Goal: Task Accomplishment & Management: Complete application form

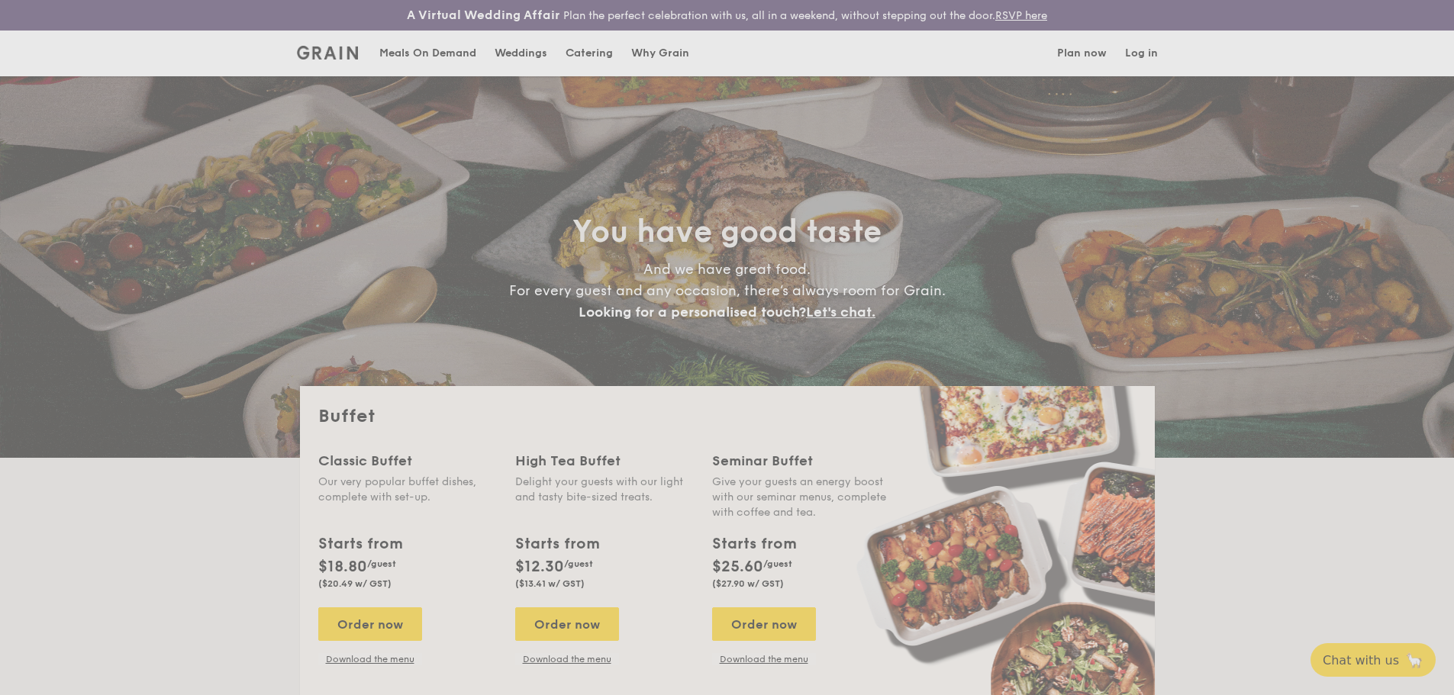
select select
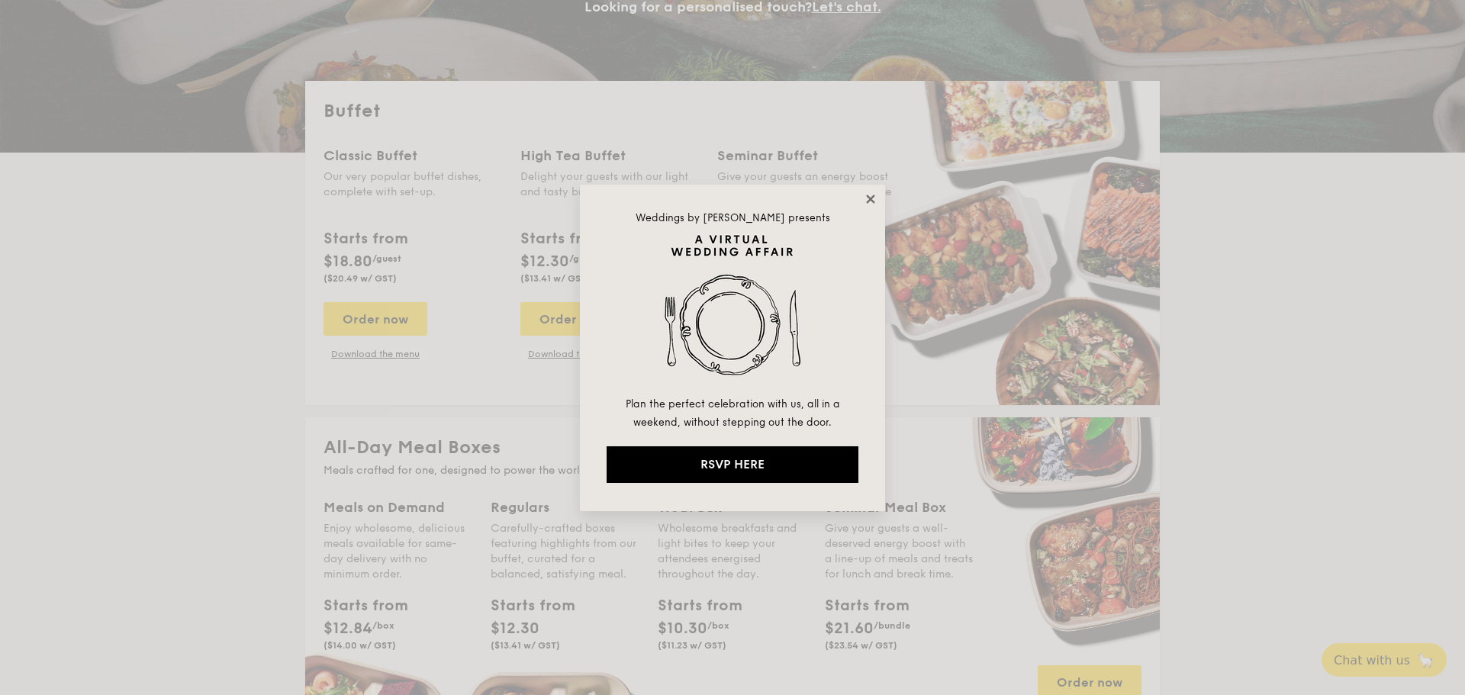
click at [870, 197] on icon at bounding box center [870, 199] width 8 height 8
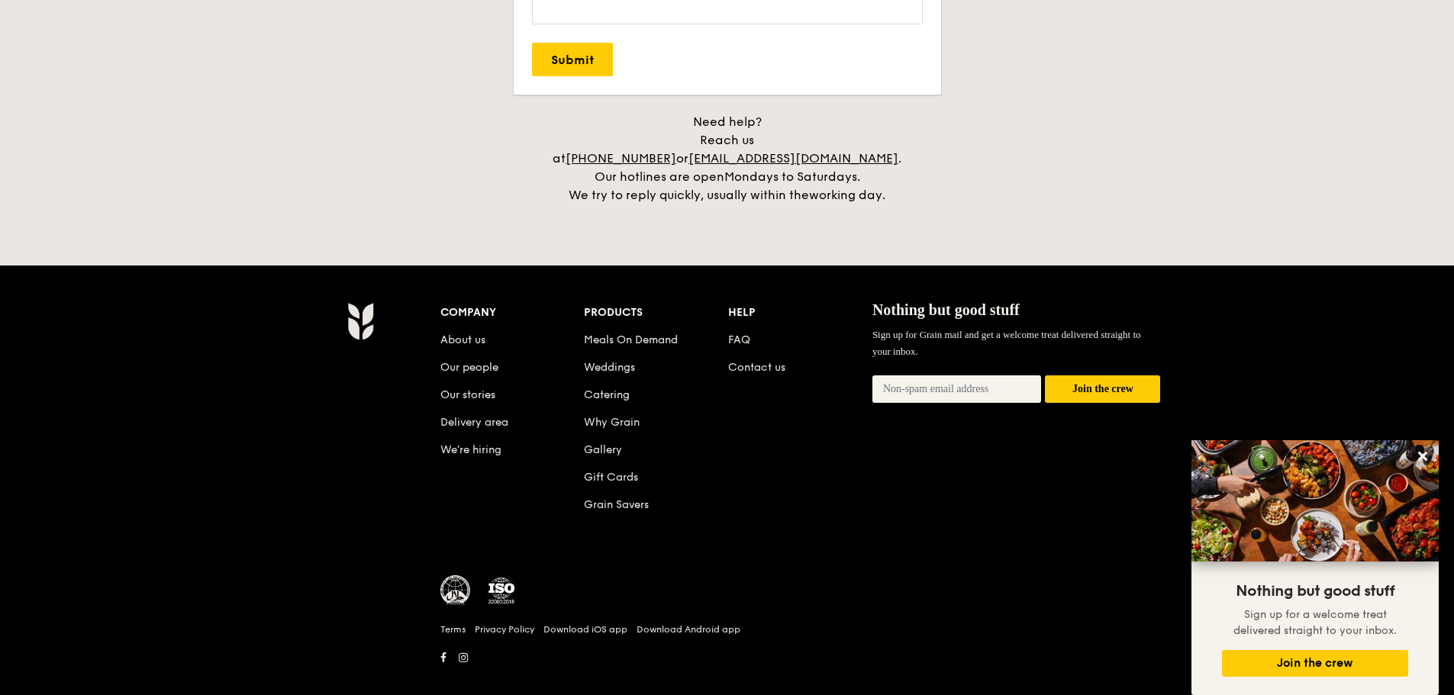
scroll to position [3164, 0]
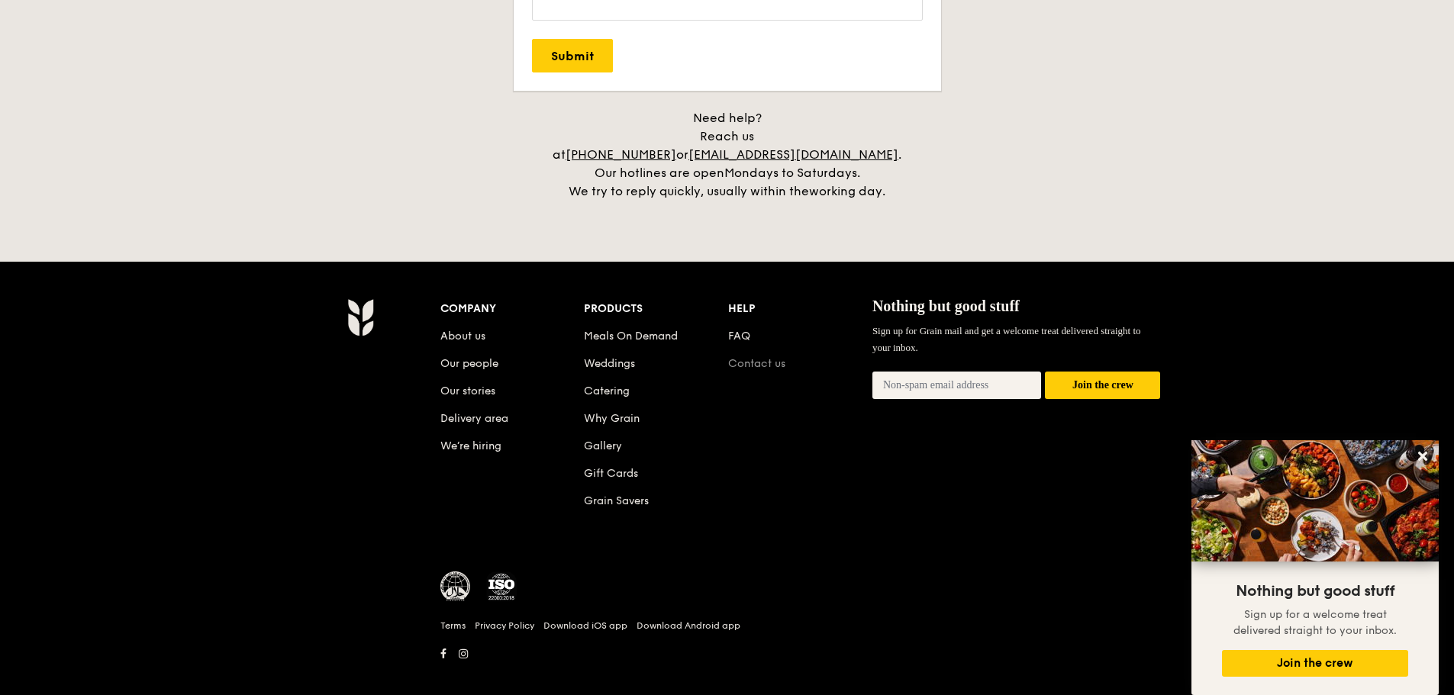
click at [752, 357] on link "Contact us" at bounding box center [756, 363] width 57 height 13
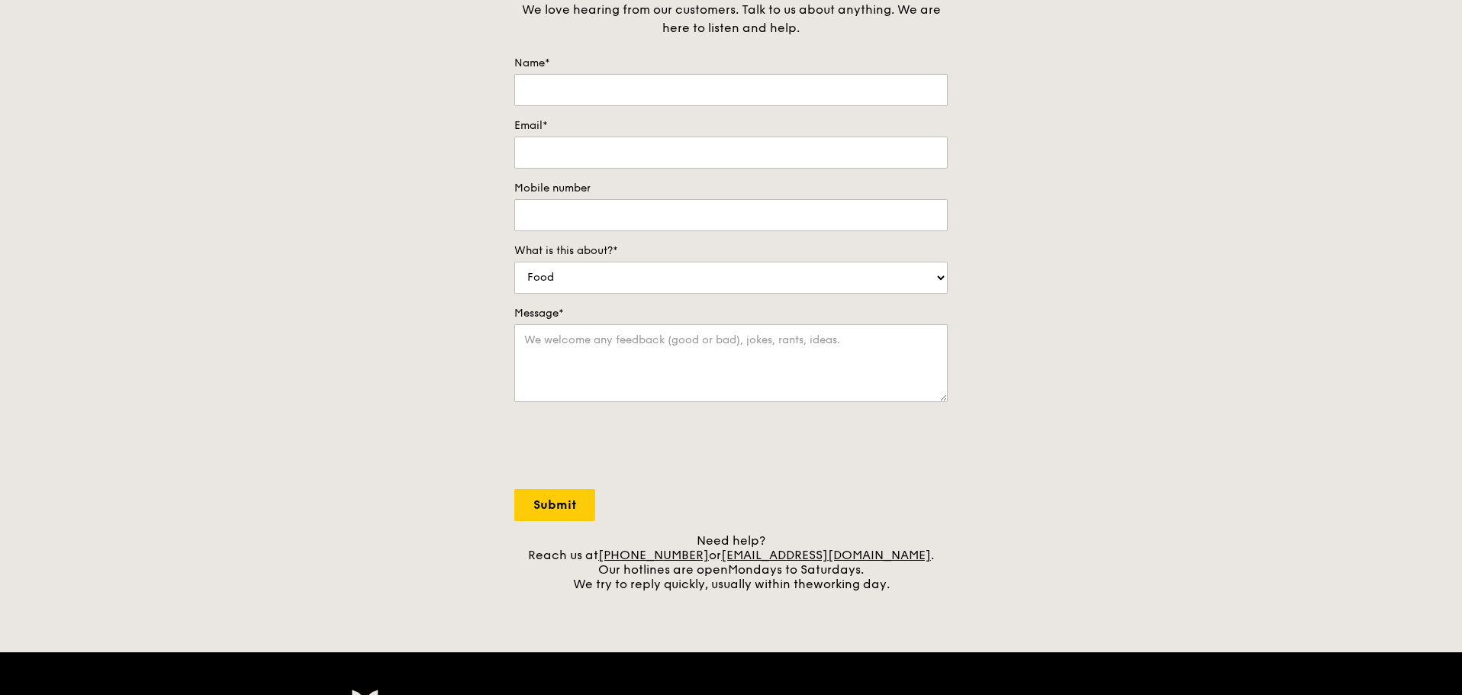
scroll to position [204, 0]
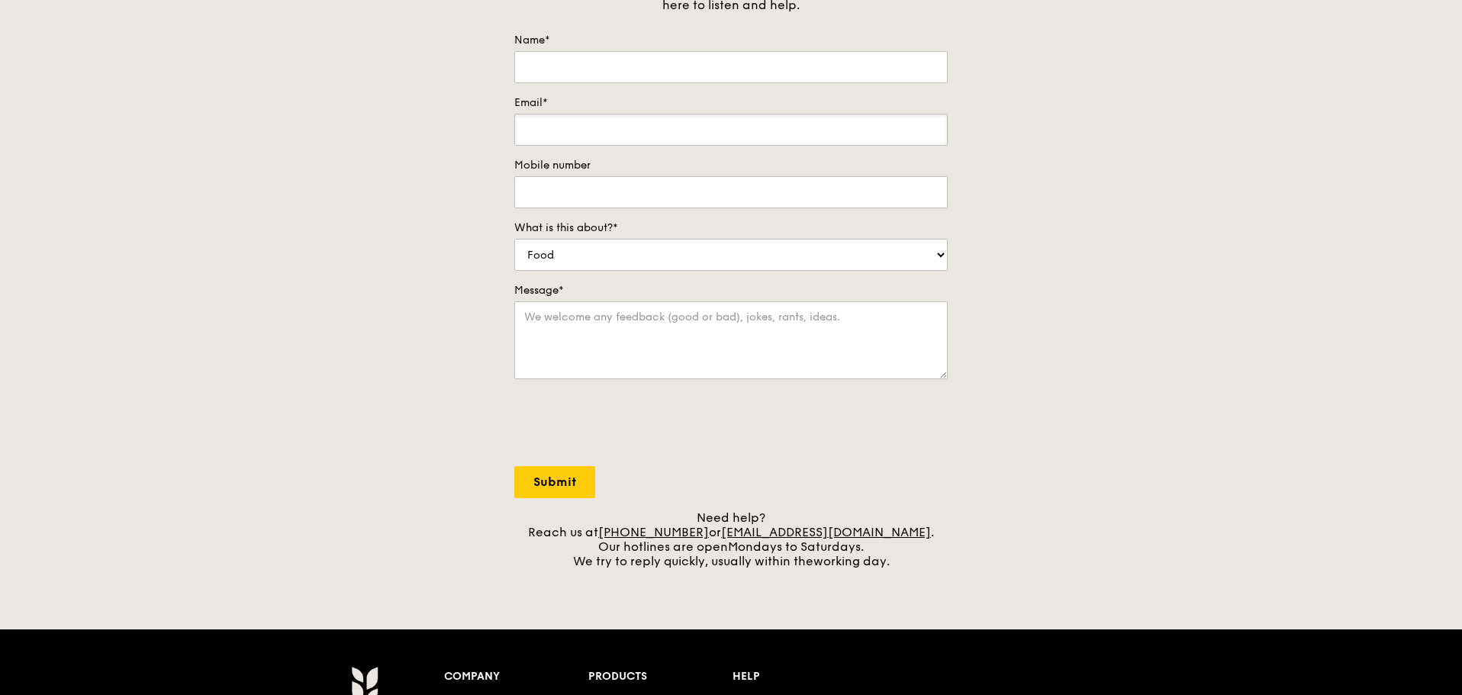
click at [650, 122] on input "Email*" at bounding box center [730, 130] width 433 height 32
paste input "cwleo8888@me.com"
type input "cwleo8888@me.com"
click at [687, 65] on input "Name*" at bounding box center [730, 67] width 433 height 32
type input "LEONG CHEE WING"
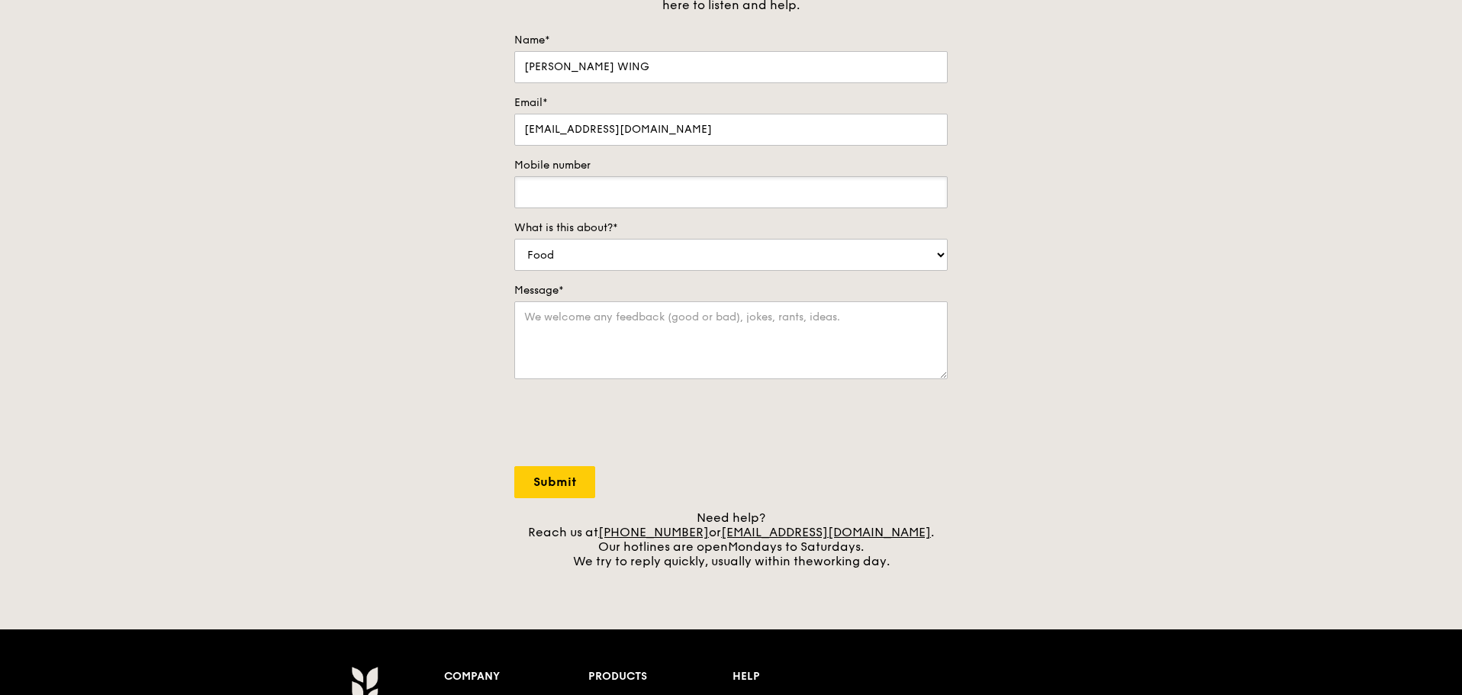
type input "92723013"
click at [662, 252] on select "Food Service Billing/Payment Catering Others" at bounding box center [730, 255] width 433 height 32
select select "Catering"
click at [514, 239] on select "Food Service Billing/Payment Catering Others" at bounding box center [730, 255] width 433 height 32
click at [561, 319] on textarea "Message*" at bounding box center [730, 340] width 433 height 78
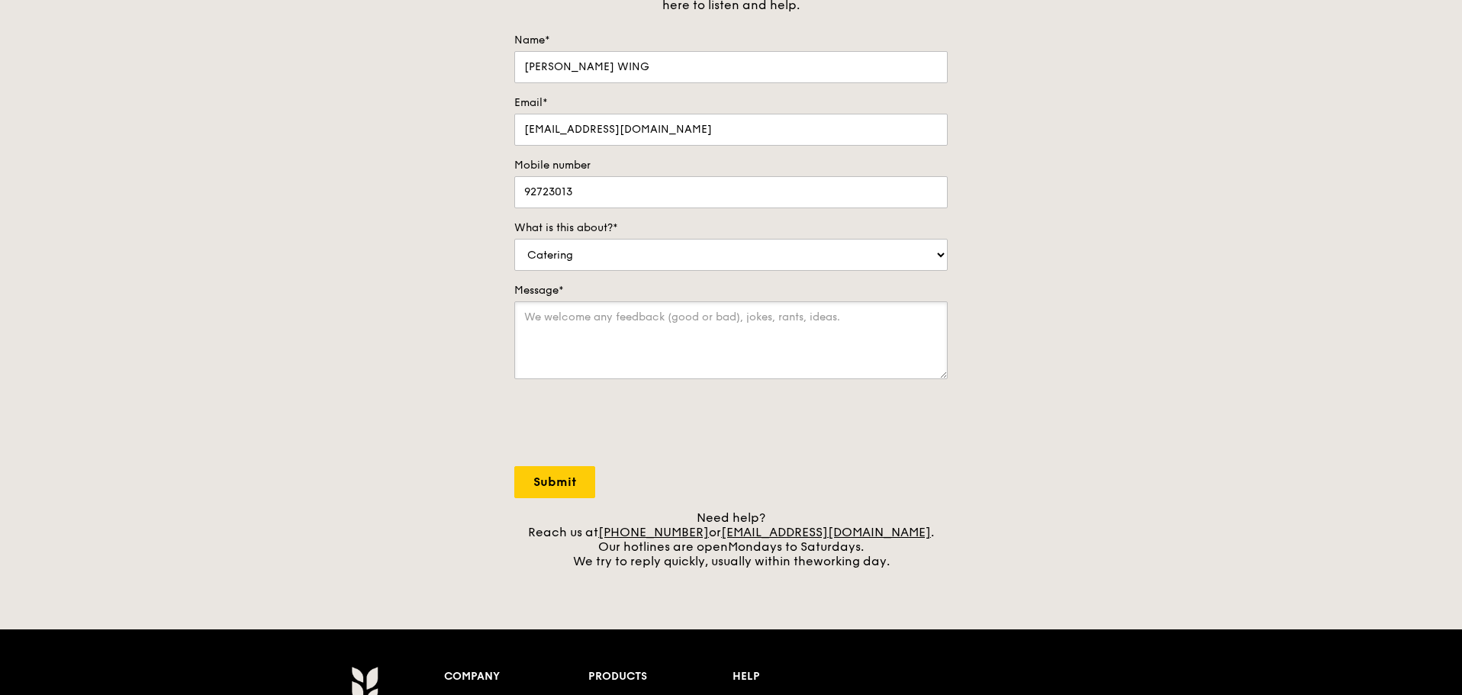
click at [524, 314] on textarea "Message*" at bounding box center [730, 340] width 433 height 78
paste textarea "Our company is organizing our fourth-quarter corporate lunch event and we are c…"
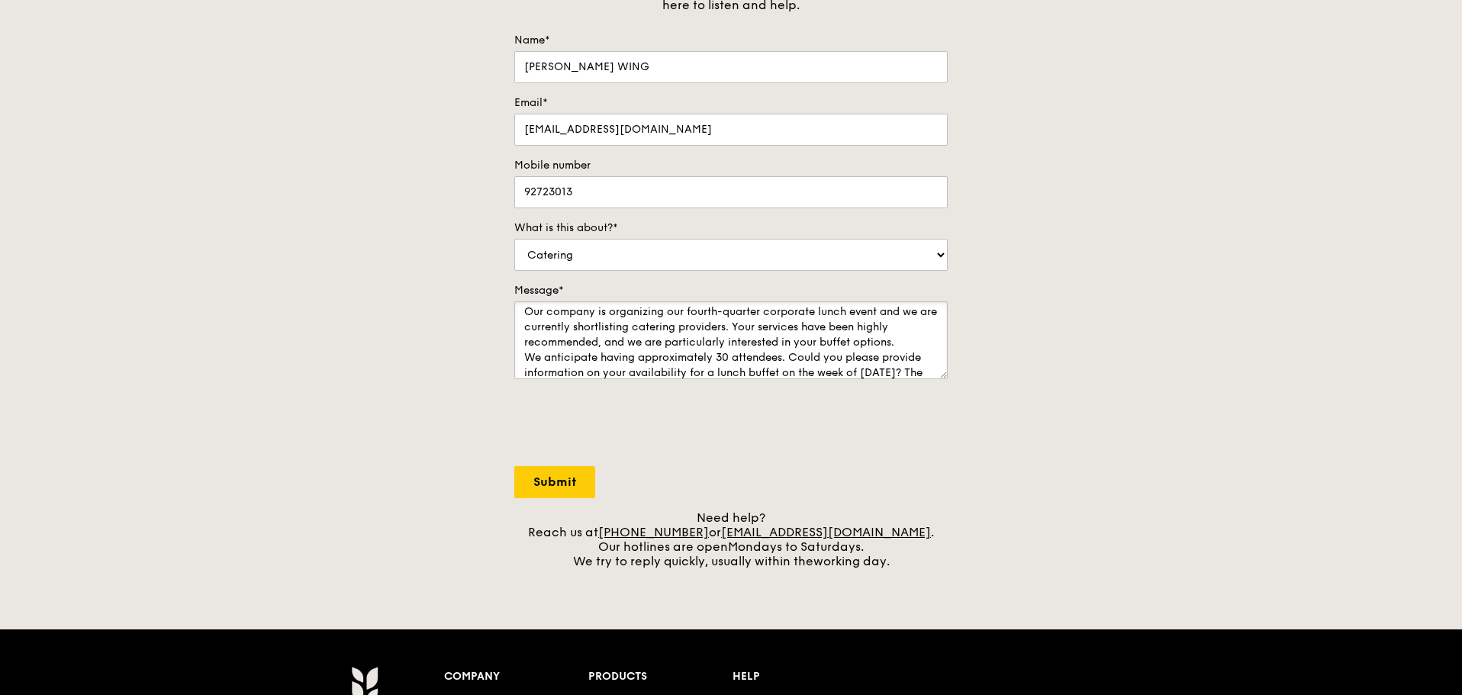
scroll to position [0, 0]
click at [522, 362] on textarea "Our company is organizing our fourth-quarter corporate lunch event and we are c…" at bounding box center [730, 340] width 433 height 78
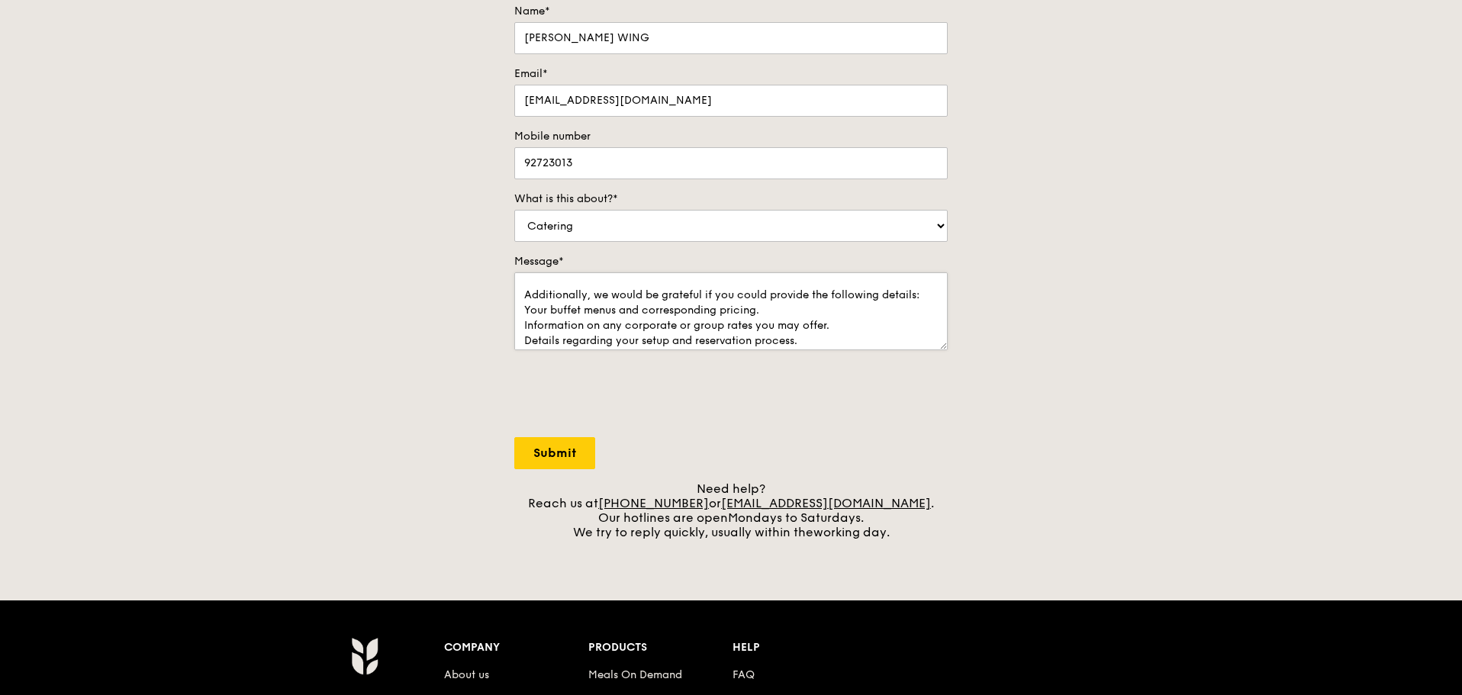
scroll to position [234, 0]
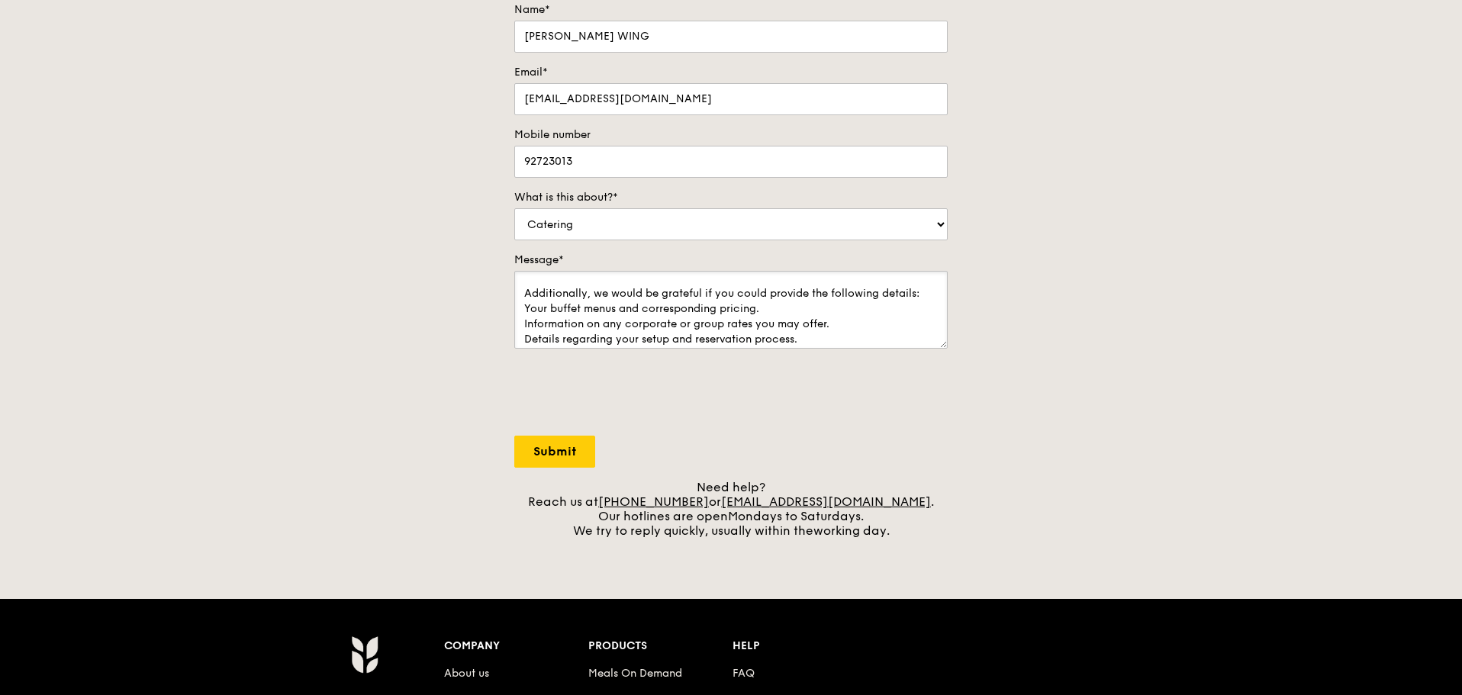
click at [522, 312] on textarea "Our company is organizing our fourth-quarter corporate lunch event and we are c…" at bounding box center [730, 310] width 433 height 78
type textarea "Our company is organizing our fourth-quarter corporate lunch event and we are c…"
click at [1119, 271] on div "Contact us We love hearing from our customers. Talk to us about anything. We ar…" at bounding box center [731, 219] width 1462 height 638
click at [549, 443] on input "Submit" at bounding box center [554, 452] width 81 height 32
select select "Food"
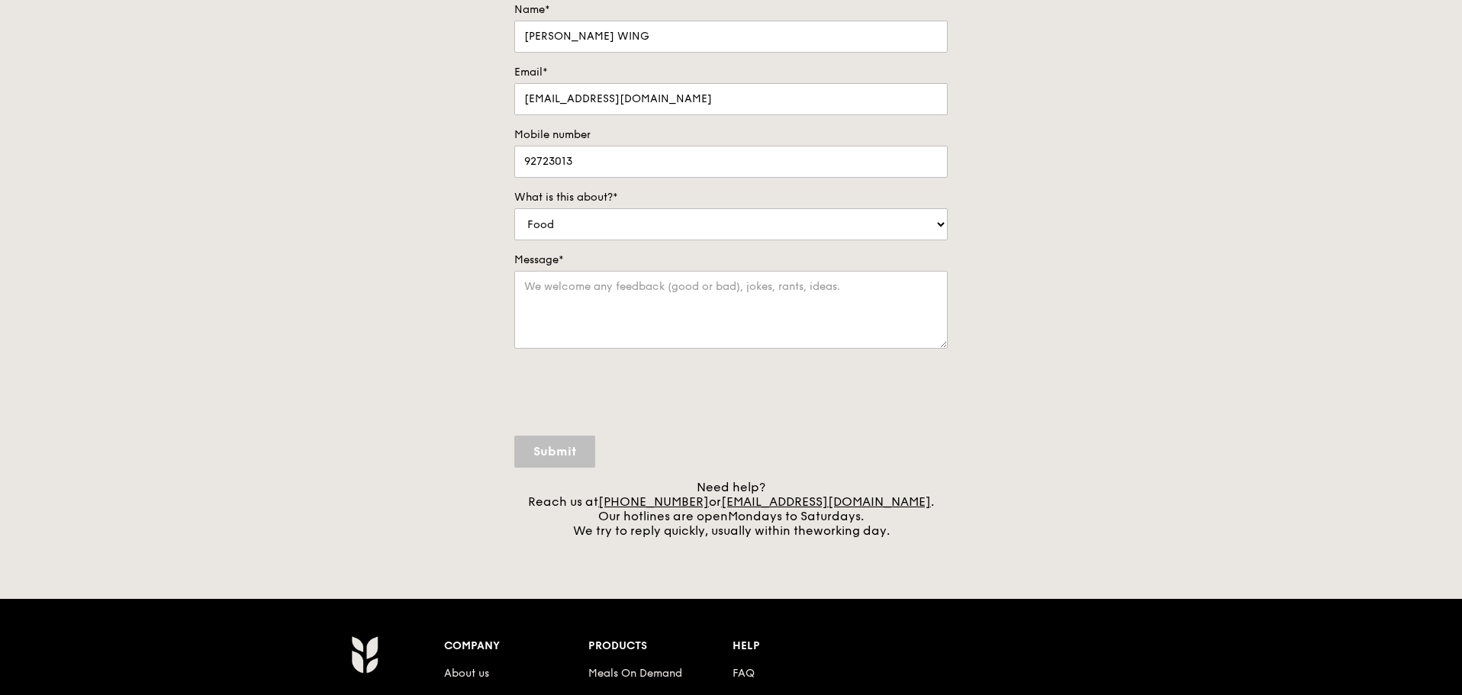
scroll to position [0, 0]
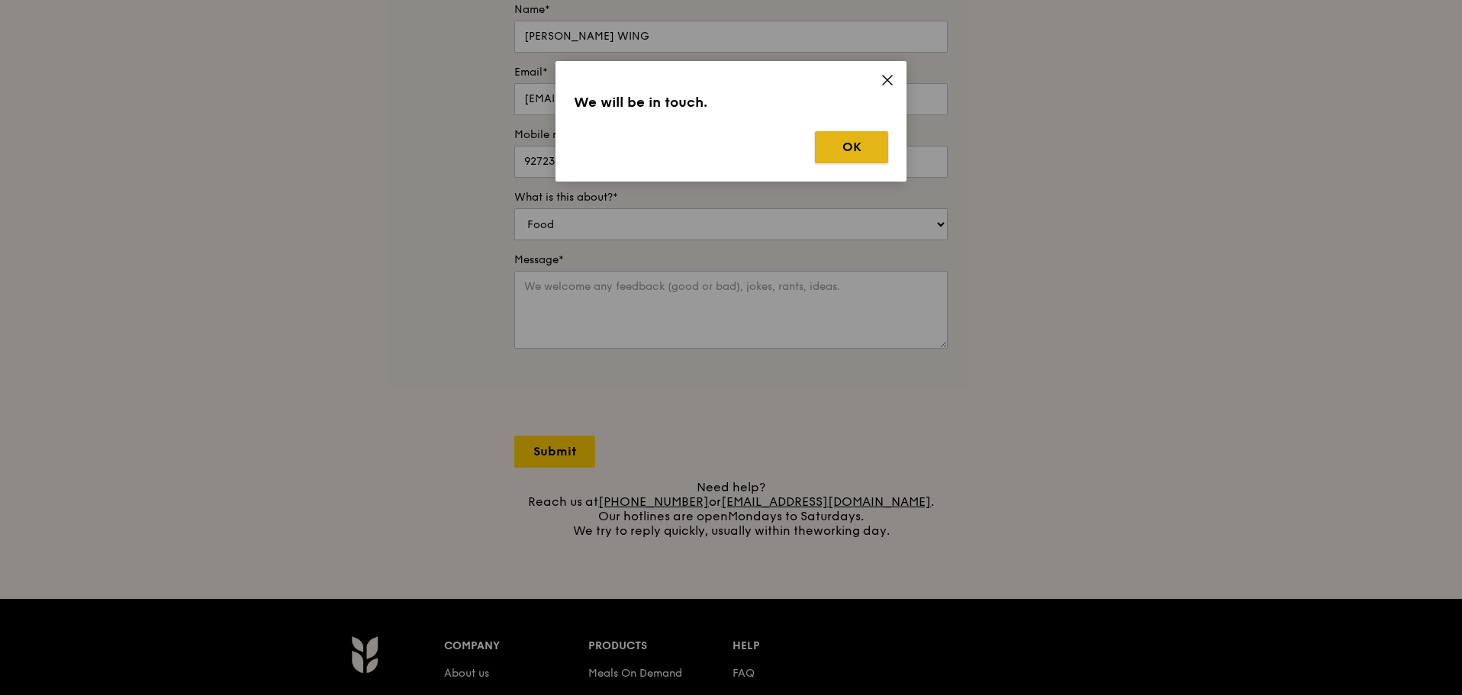
click at [852, 141] on button "OK" at bounding box center [851, 147] width 73 height 32
